Goal: Transaction & Acquisition: Purchase product/service

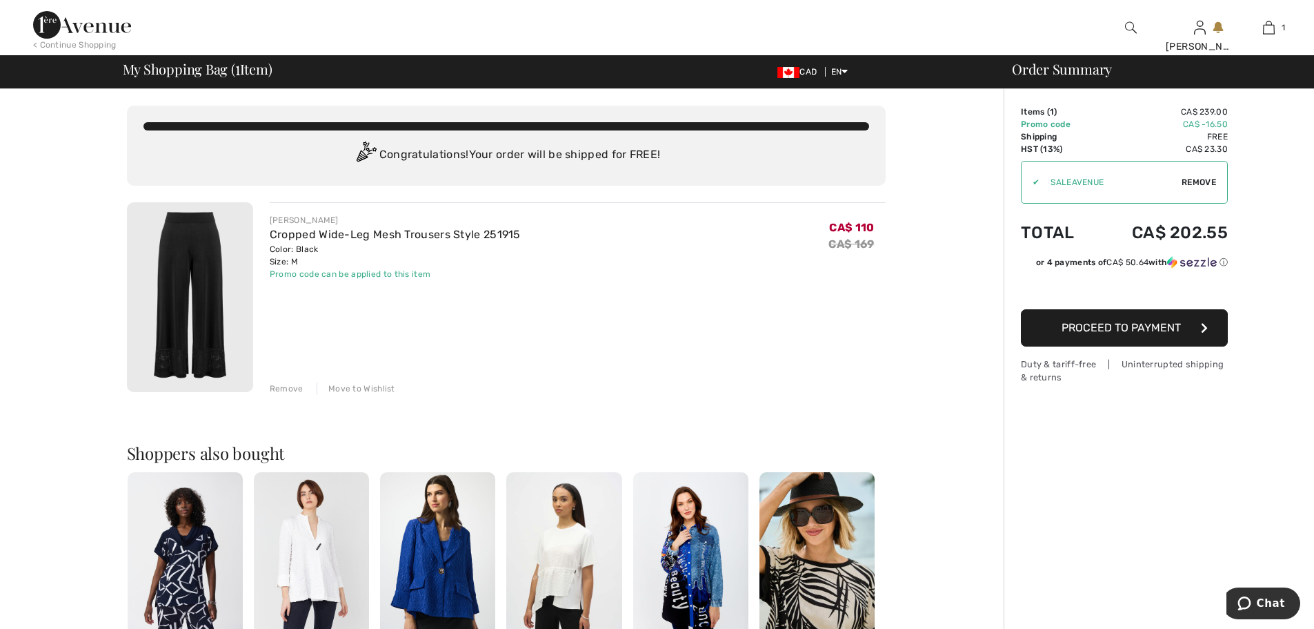
click at [227, 295] on img at bounding box center [190, 297] width 126 height 190
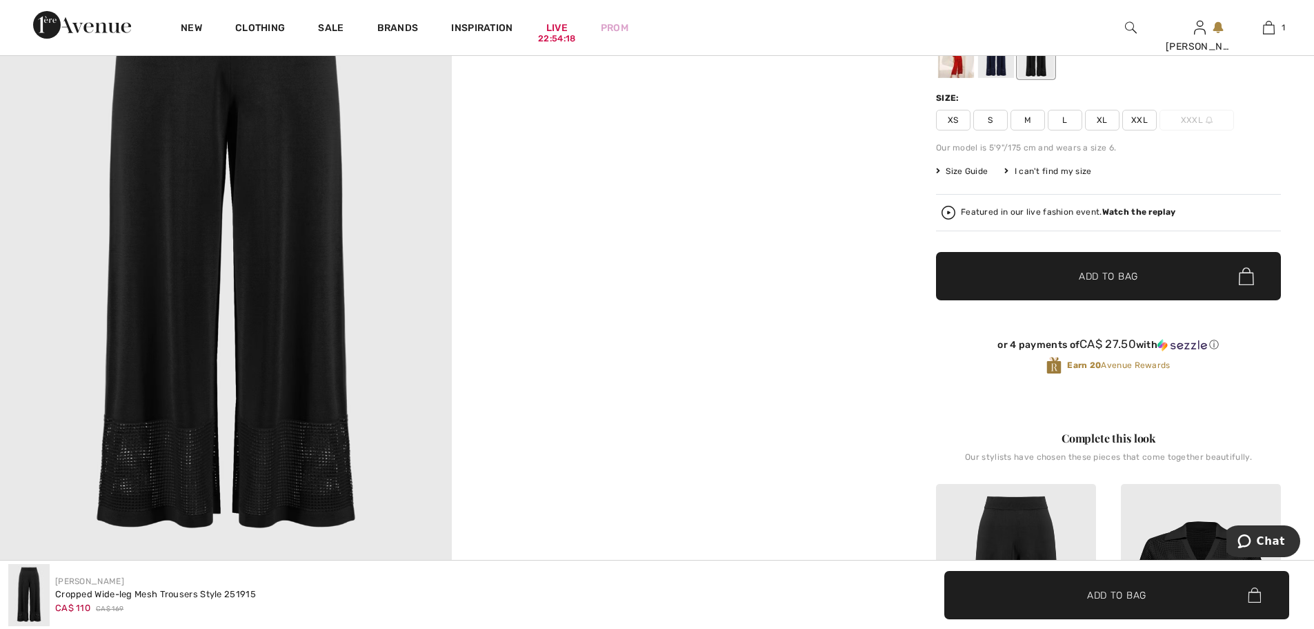
scroll to position [138, 0]
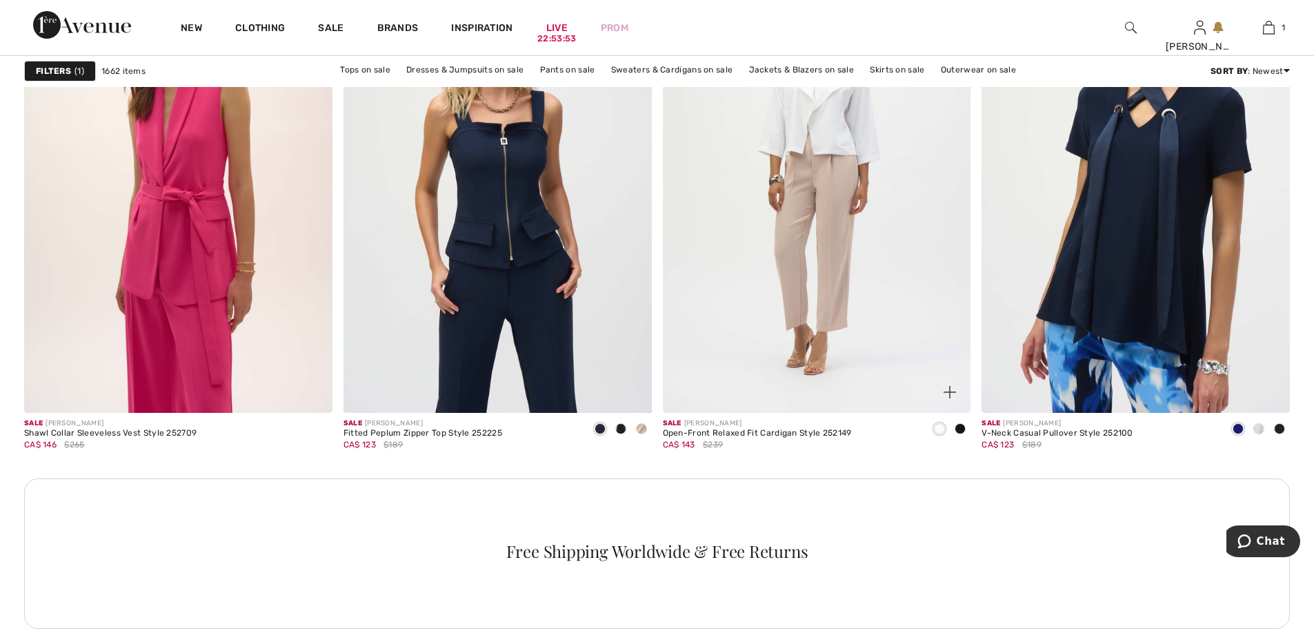
scroll to position [3726, 0]
